Goal: Find specific page/section: Find specific page/section

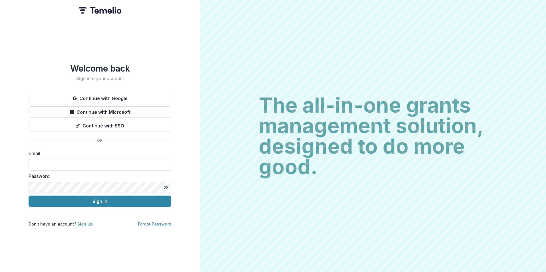
drag, startPoint x: 120, startPoint y: 165, endPoint x: 138, endPoint y: 163, distance: 18.4
click at [120, 164] on input at bounding box center [100, 164] width 143 height 11
type input "**********"
click at [29, 196] on button "Sign In" at bounding box center [100, 201] width 143 height 11
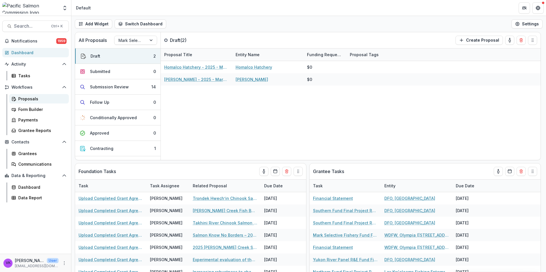
click at [29, 98] on div "Proposals" at bounding box center [41, 99] width 46 height 6
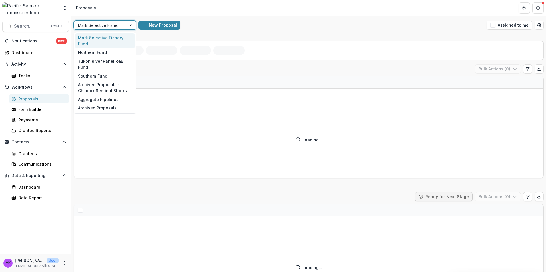
click at [128, 25] on div at bounding box center [131, 25] width 10 height 9
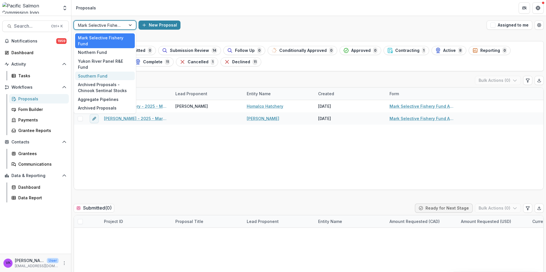
click at [100, 72] on div "Southern Fund" at bounding box center [105, 76] width 60 height 9
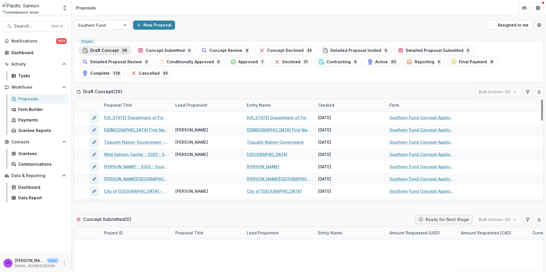
click at [108, 51] on span "Draft Concept" at bounding box center [104, 50] width 29 height 5
